Goal: Find specific page/section: Find specific page/section

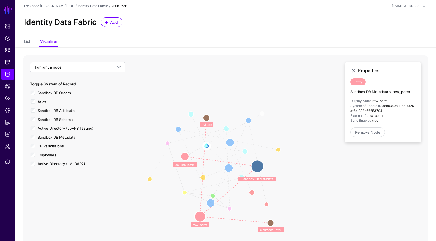
click at [201, 215] on circle at bounding box center [199, 216] width 11 height 11
click at [198, 216] on circle at bounding box center [199, 216] width 11 height 11
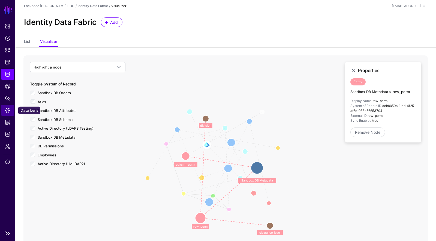
click at [9, 108] on span "Data Lens" at bounding box center [7, 109] width 5 height 5
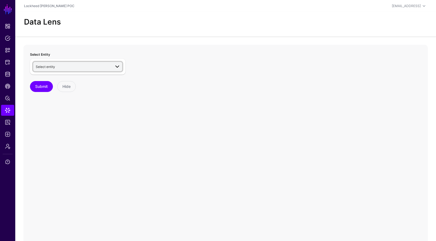
click at [62, 66] on span "Select entity" at bounding box center [73, 66] width 75 height 6
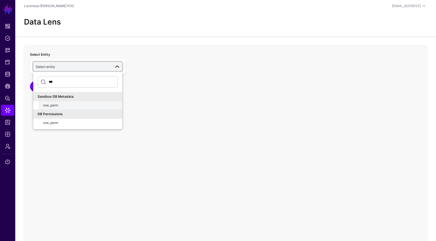
type input "***"
click at [67, 105] on div "row_perm" at bounding box center [80, 105] width 75 height 5
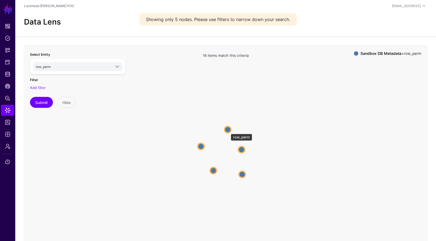
click at [228, 131] on circle at bounding box center [227, 129] width 7 height 7
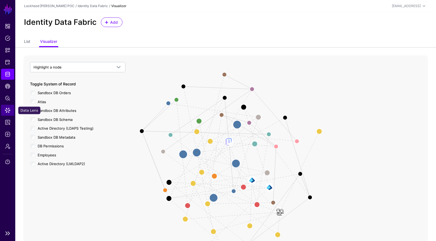
click at [9, 111] on span "Data Lens" at bounding box center [7, 109] width 5 height 5
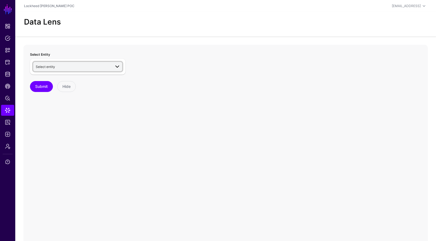
click at [50, 66] on span "Select entity" at bounding box center [45, 67] width 19 height 4
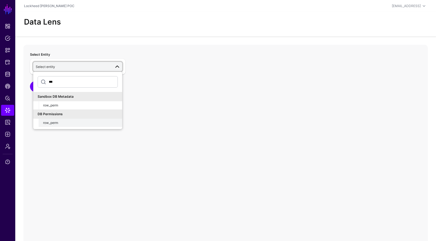
type input "***"
click at [62, 123] on div "row_perm" at bounding box center [80, 122] width 75 height 5
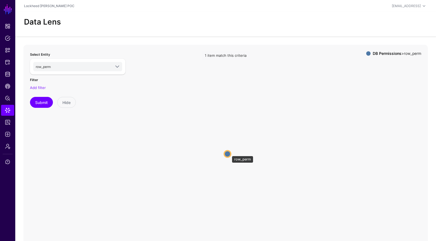
click at [229, 153] on circle at bounding box center [227, 153] width 7 height 7
